Goal: Transaction & Acquisition: Purchase product/service

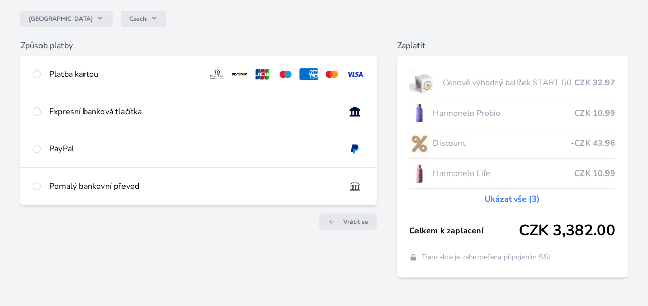
scroll to position [90, 0]
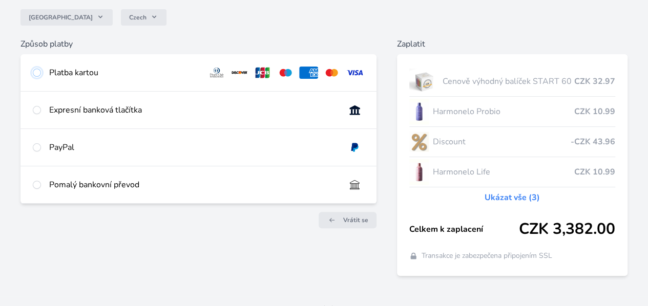
click at [41, 73] on input "radio" at bounding box center [37, 73] width 8 height 8
radio input "true"
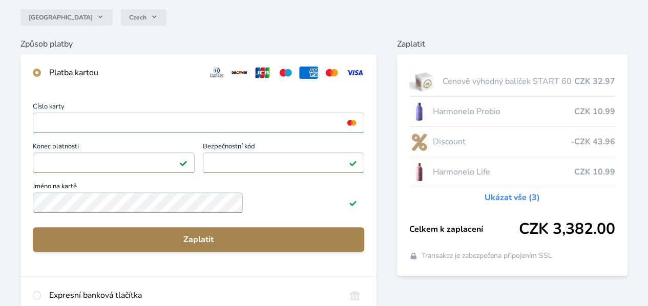
click at [213, 246] on span "Zaplatit" at bounding box center [198, 240] width 315 height 12
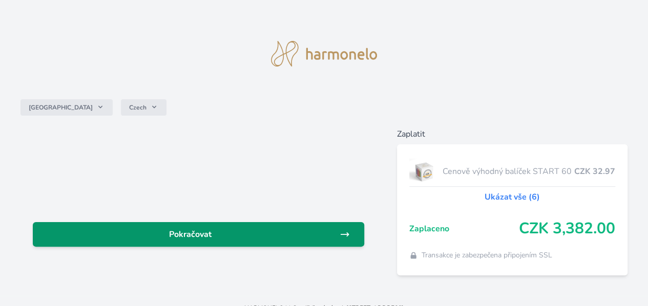
click at [223, 241] on link "Pokračovat" at bounding box center [198, 234] width 331 height 25
